Goal: Task Accomplishment & Management: Use online tool/utility

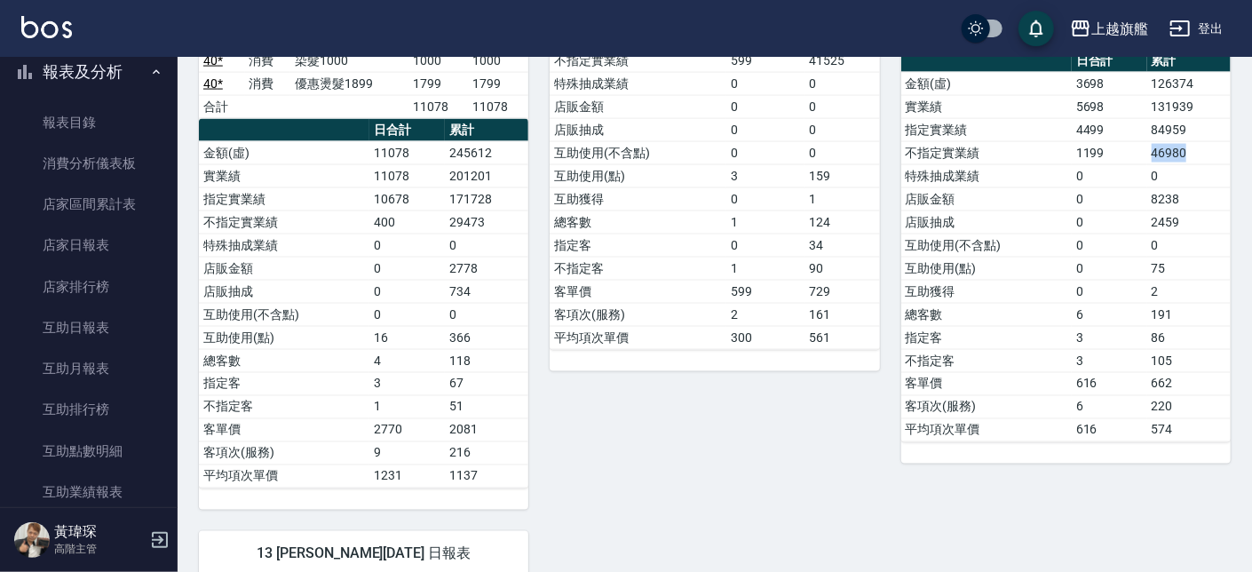
scroll to position [1112, 0]
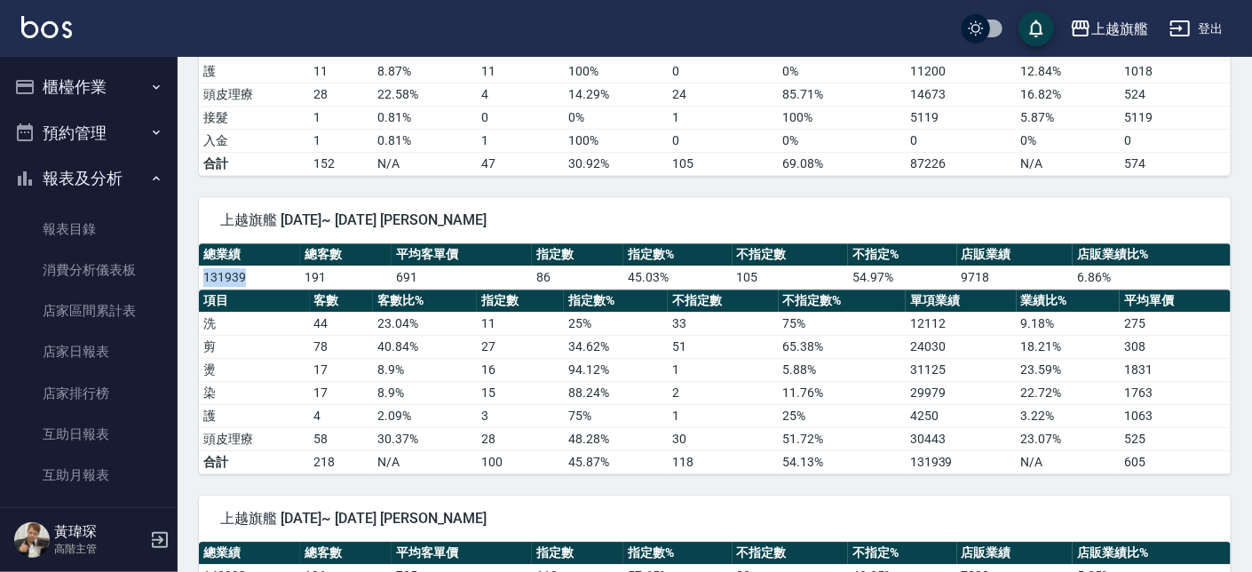
scroll to position [2528, 0]
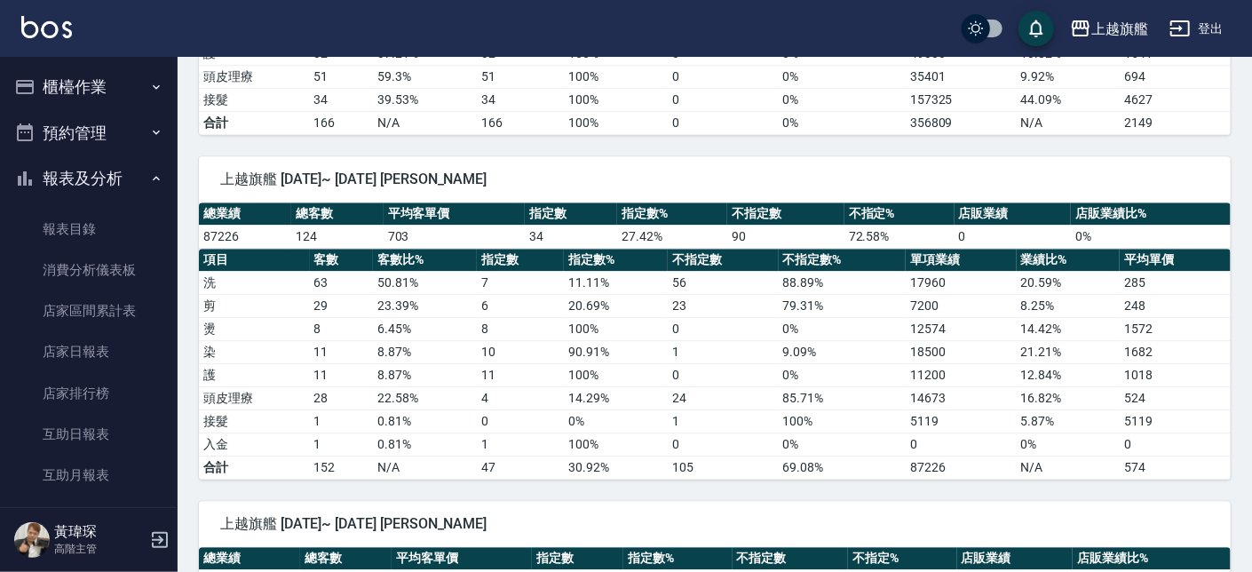
drag, startPoint x: 118, startPoint y: 154, endPoint x: 99, endPoint y: 137, distance: 25.1
click at [91, 95] on button "櫃檯作業" at bounding box center [88, 87] width 163 height 46
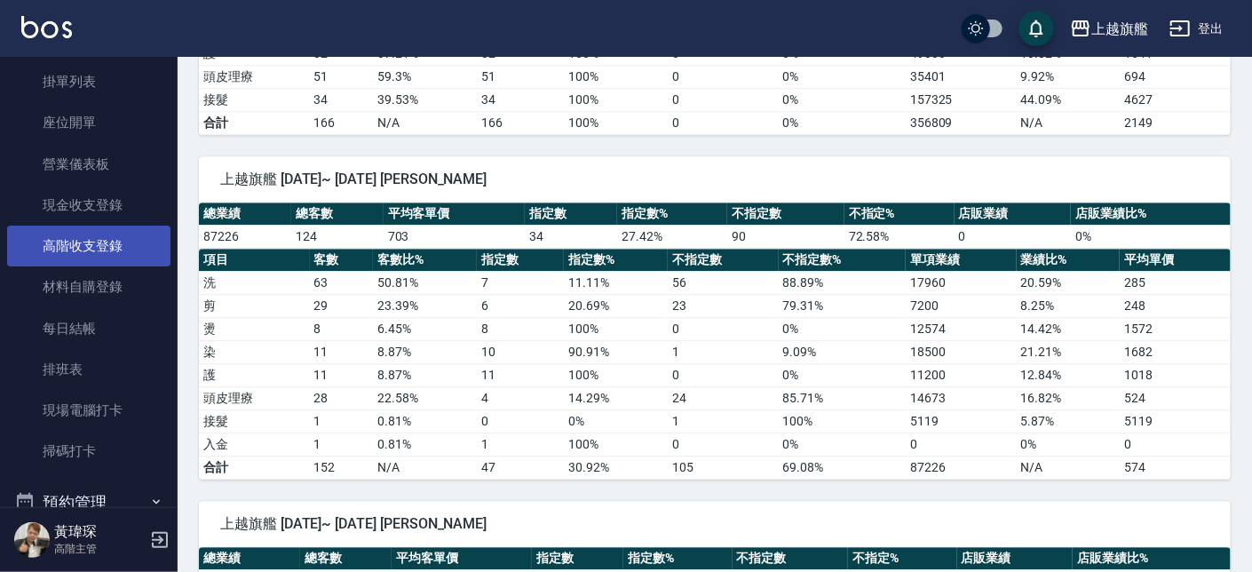
scroll to position [107, 0]
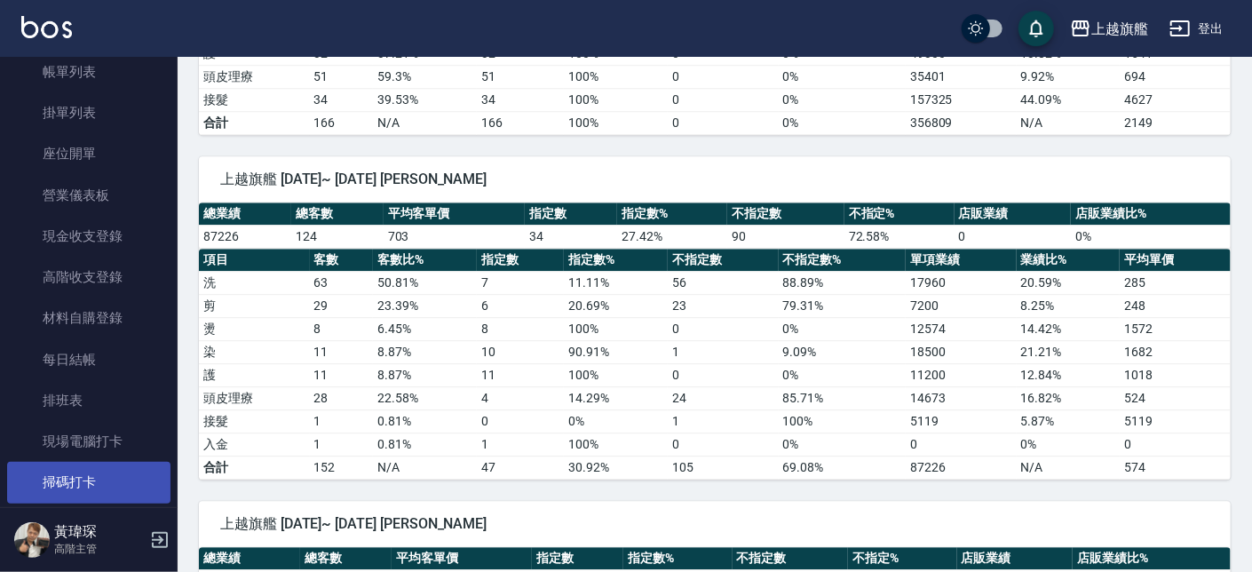
click at [91, 474] on link "掃碼打卡" at bounding box center [88, 482] width 163 height 41
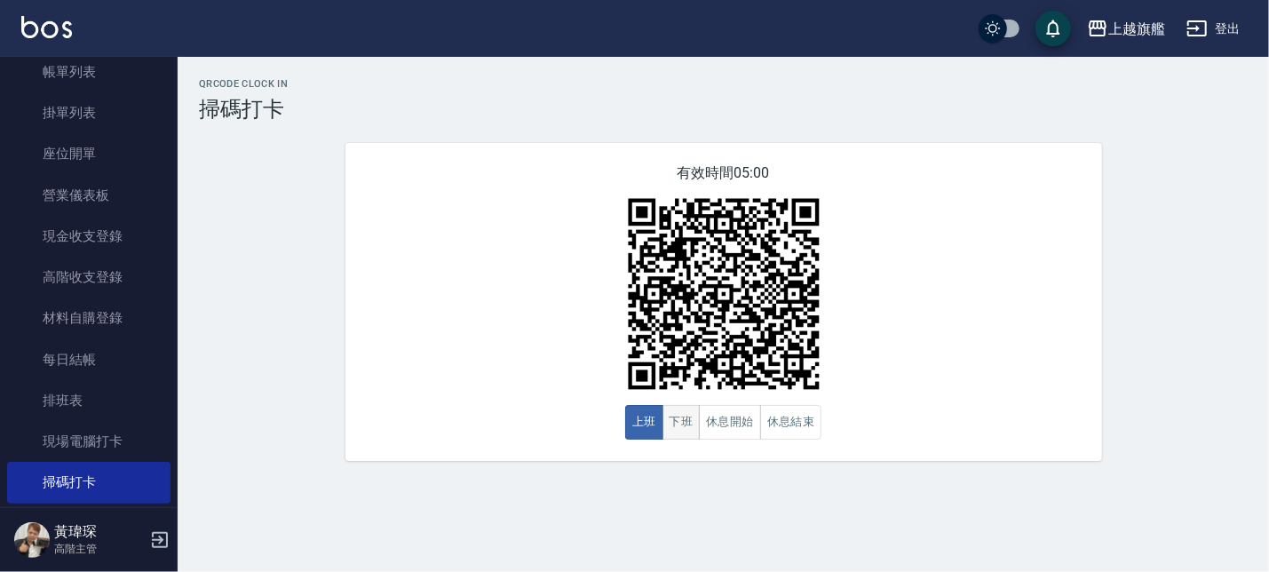
click at [680, 431] on button "下班" at bounding box center [681, 422] width 38 height 35
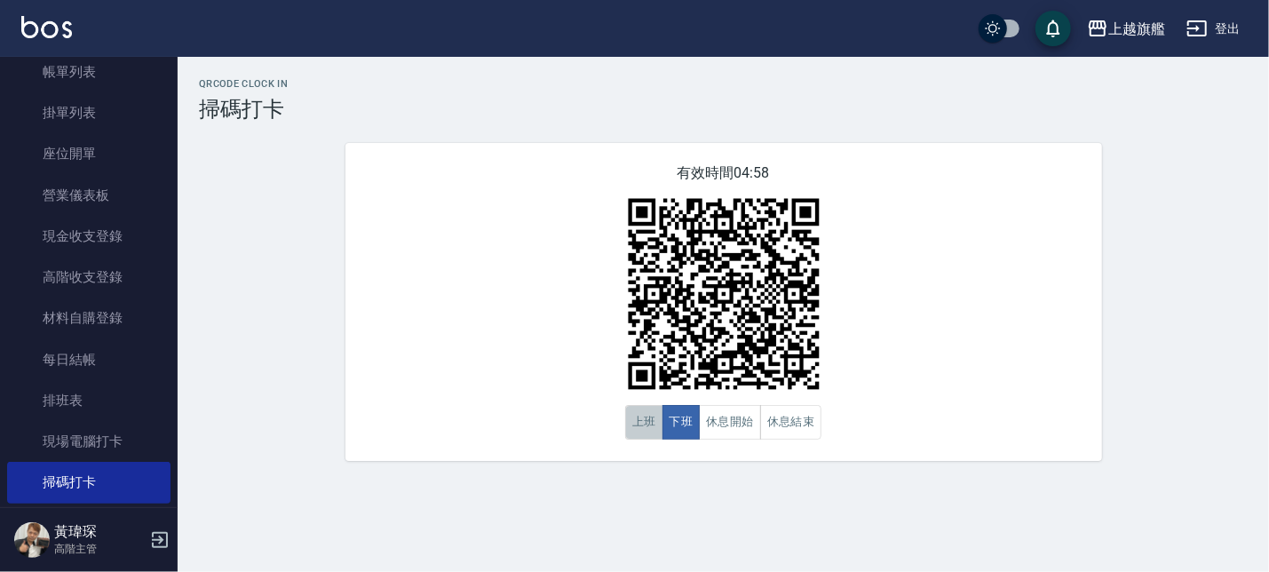
click at [626, 417] on button "上班" at bounding box center [644, 422] width 38 height 35
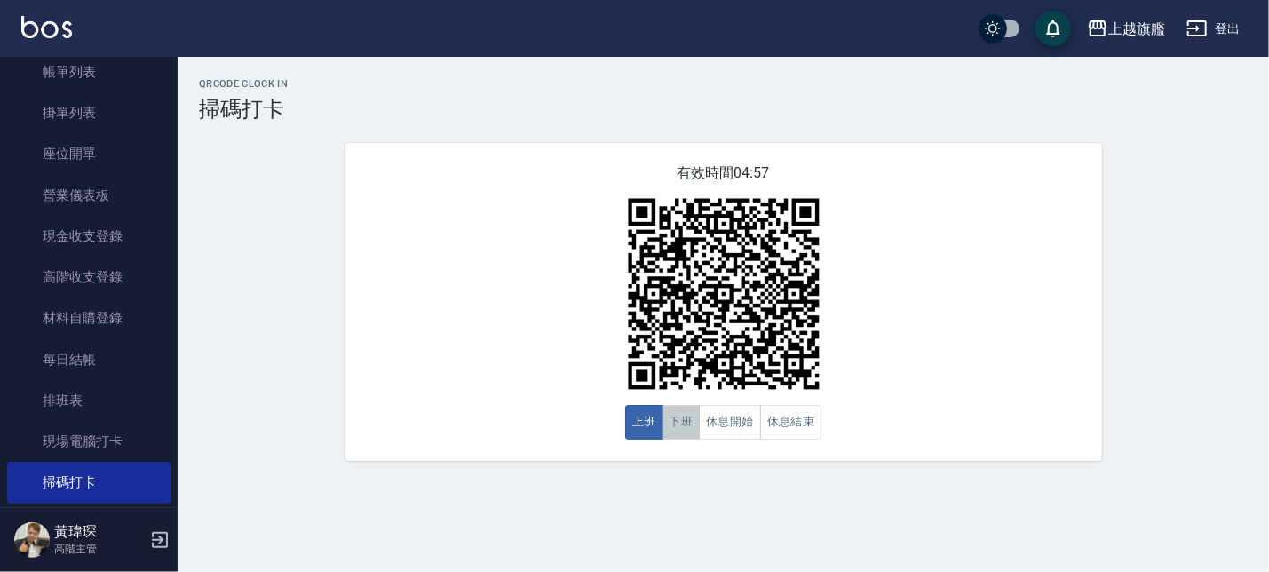
click at [670, 420] on button "下班" at bounding box center [681, 422] width 38 height 35
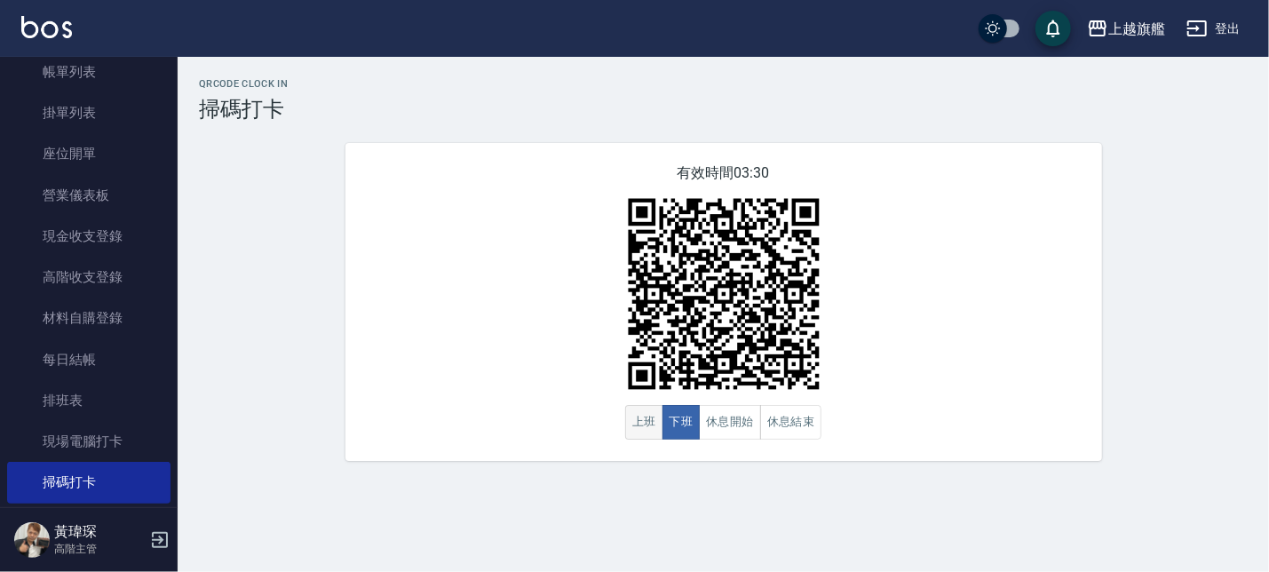
click at [651, 425] on button "上班" at bounding box center [644, 422] width 38 height 35
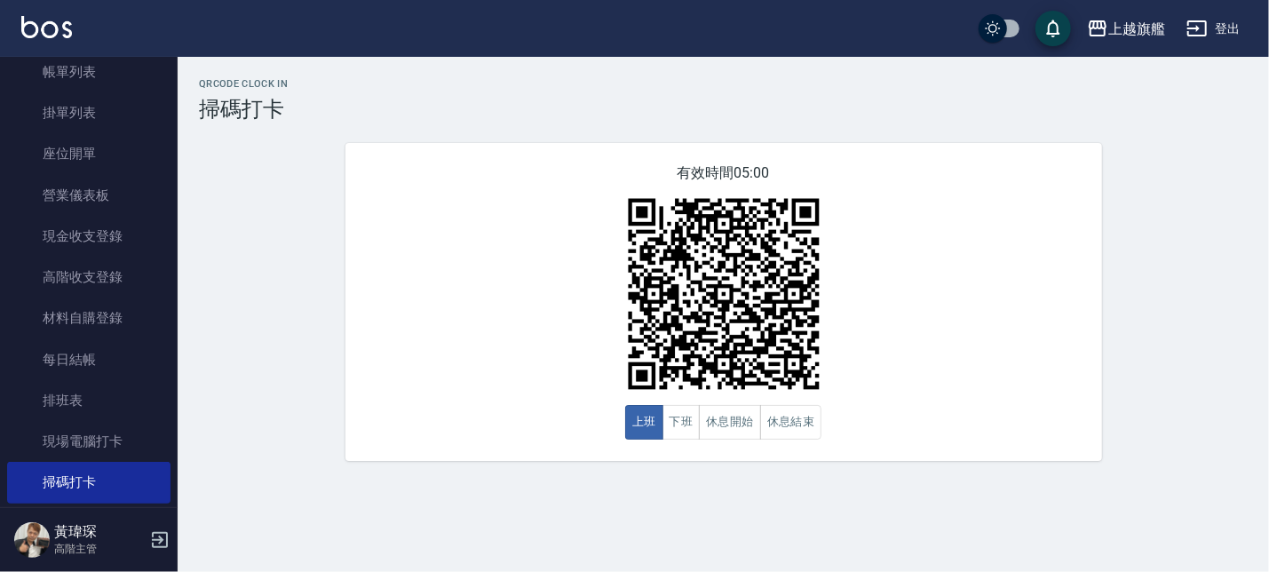
click at [389, 465] on div "QRcode Clock In 掃碼打卡 有效時間 05:00 上班 下班 休息開始 休息結束" at bounding box center [723, 269] width 1091 height 425
